Goal: Information Seeking & Learning: Learn about a topic

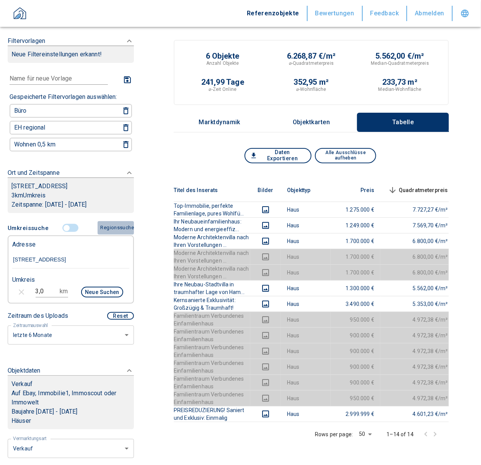
click at [110, 234] on button "Regionssuche" at bounding box center [116, 227] width 36 height 13
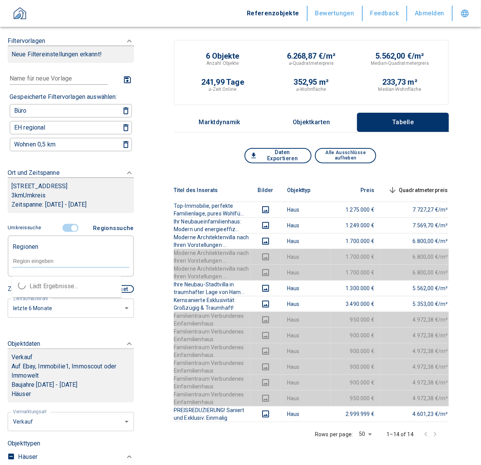
click at [38, 264] on input "text" at bounding box center [70, 260] width 117 height 7
paste input "22397"
click at [75, 287] on li "22397 [GEOGRAPHIC_DATA]" at bounding box center [67, 286] width 110 height 14
type input "22397 [GEOGRAPHIC_DATA]"
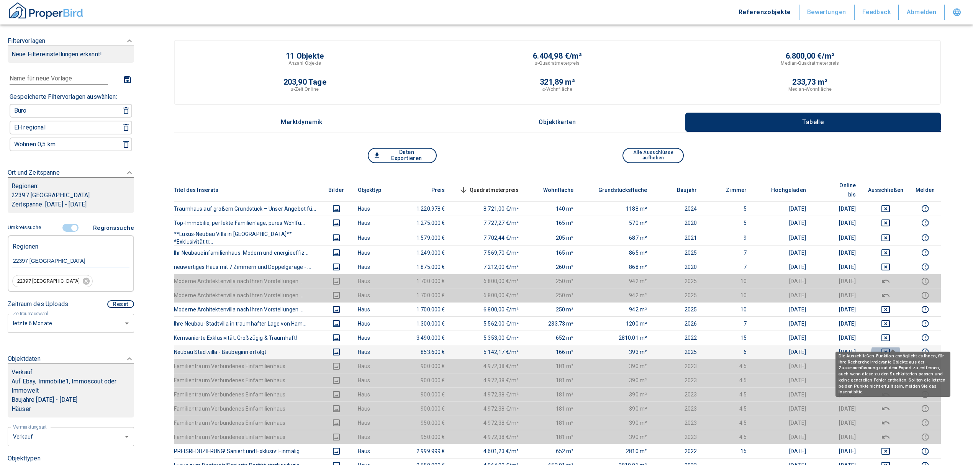
click at [481, 347] on icon "deselect this listing" at bounding box center [885, 351] width 9 height 9
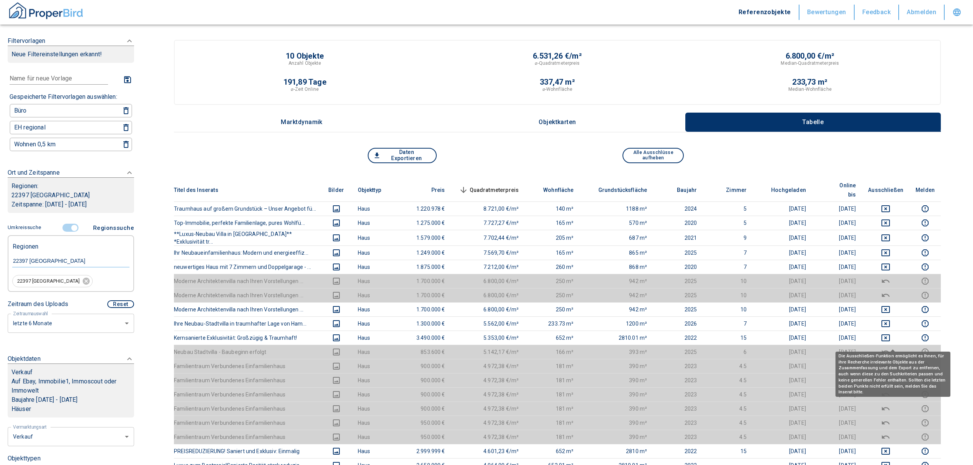
click at [481, 347] on icon "deselect this listing" at bounding box center [885, 351] width 9 height 9
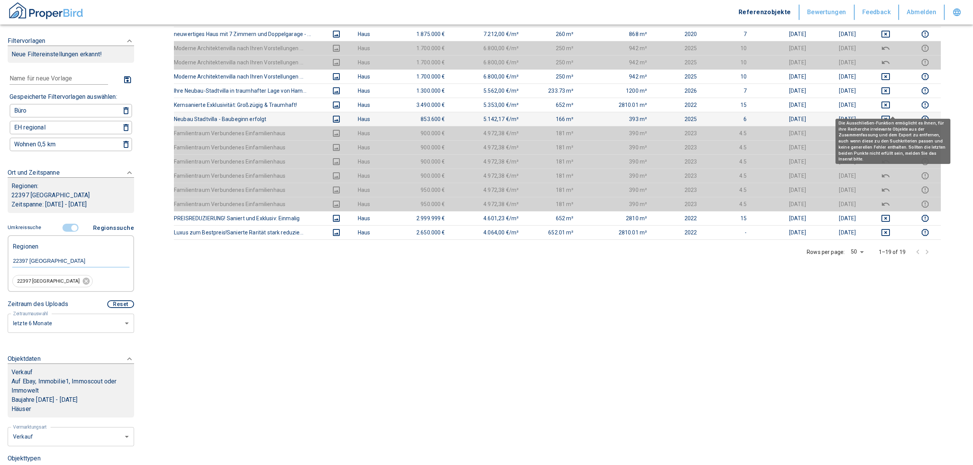
scroll to position [262, 0]
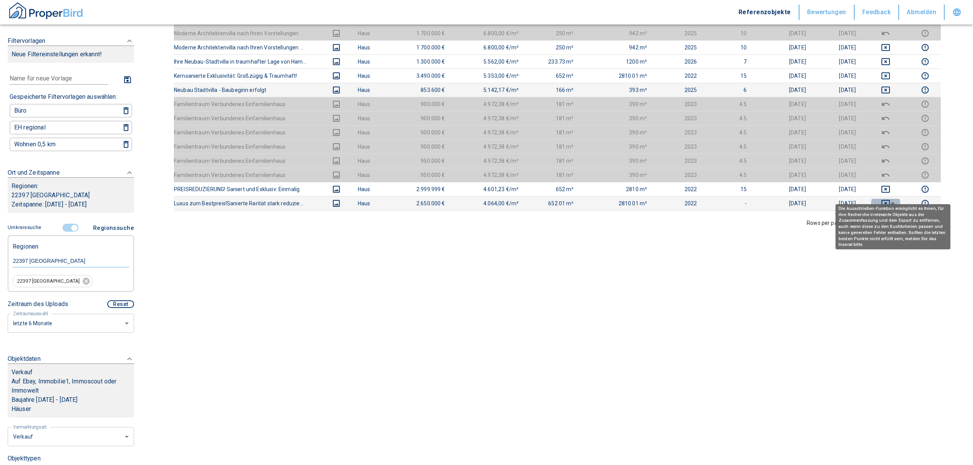
click at [481, 199] on icon "deselect this listing" at bounding box center [885, 203] width 9 height 9
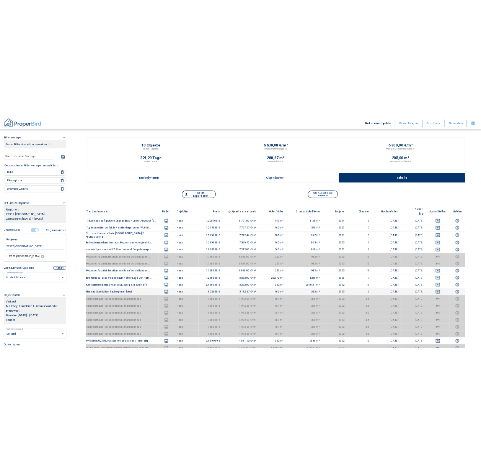
scroll to position [0, 0]
